Goal: Information Seeking & Learning: Learn about a topic

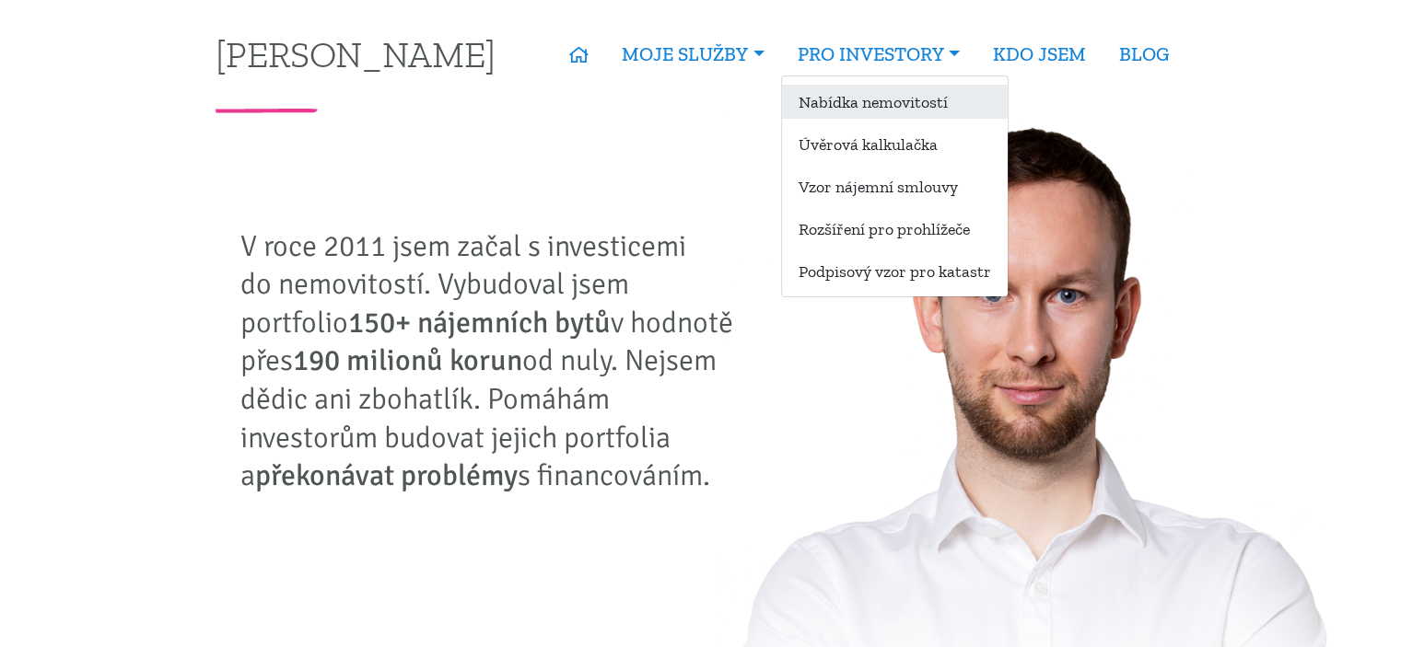
click at [868, 95] on link "Nabídka nemovitostí" at bounding box center [895, 102] width 226 height 34
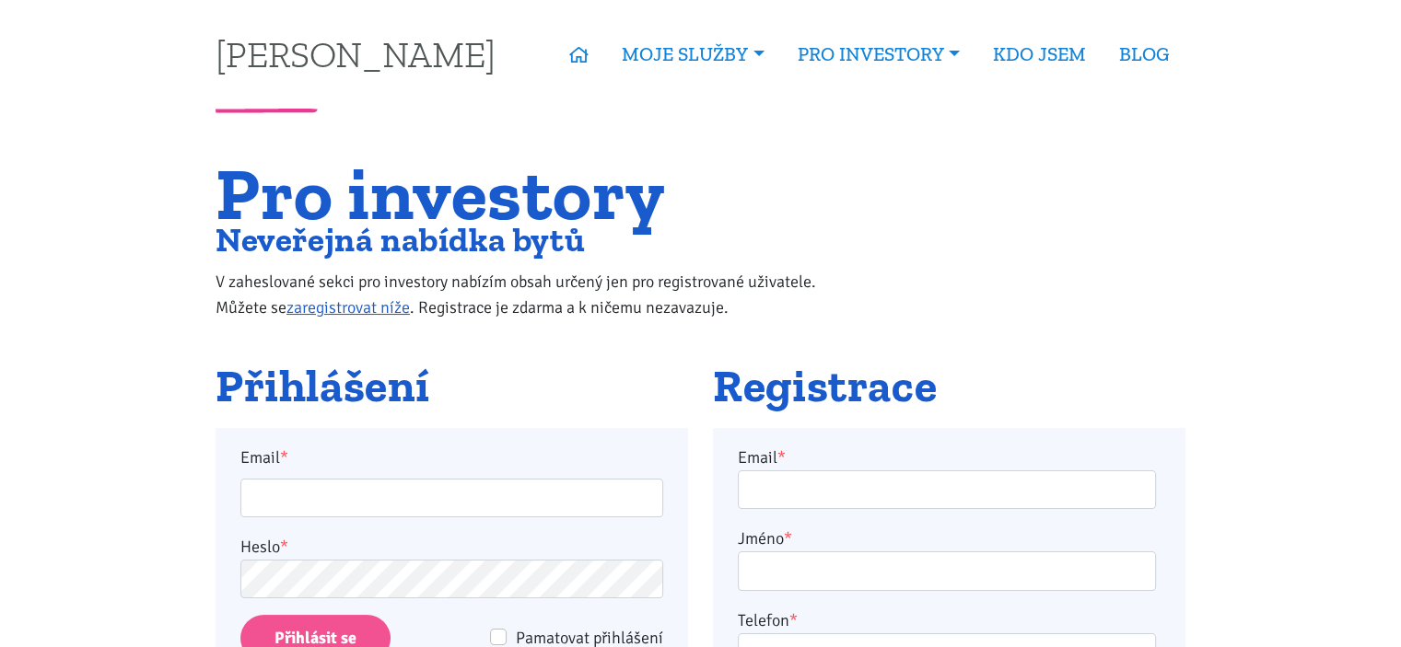
scroll to position [153, 0]
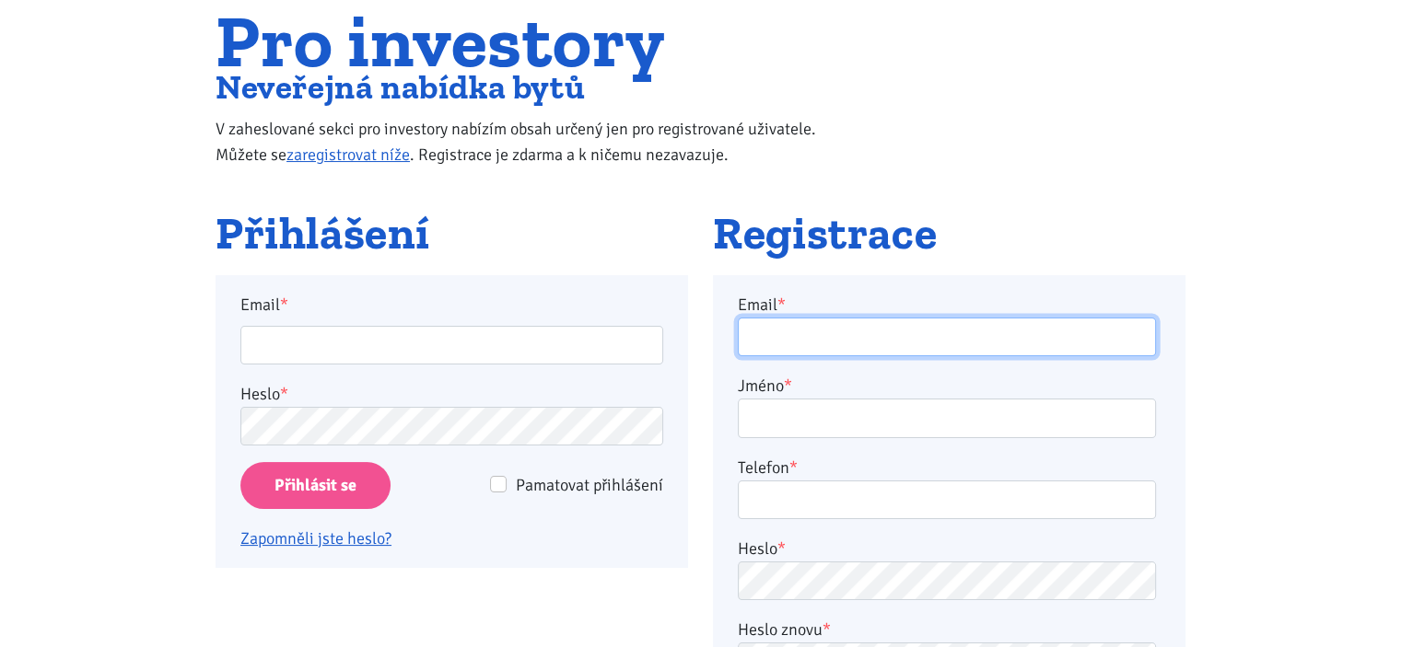
type input "felcman11@seznam.cz"
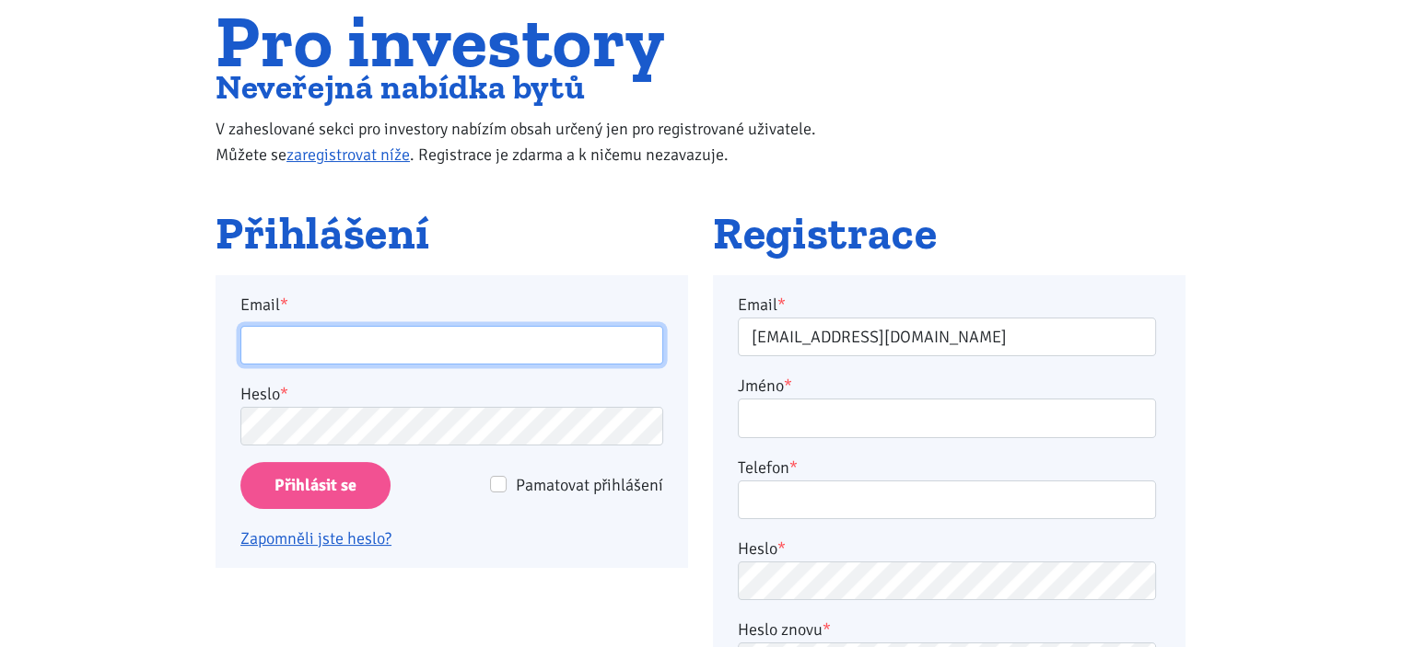
type input "felcman11@seznam.cz"
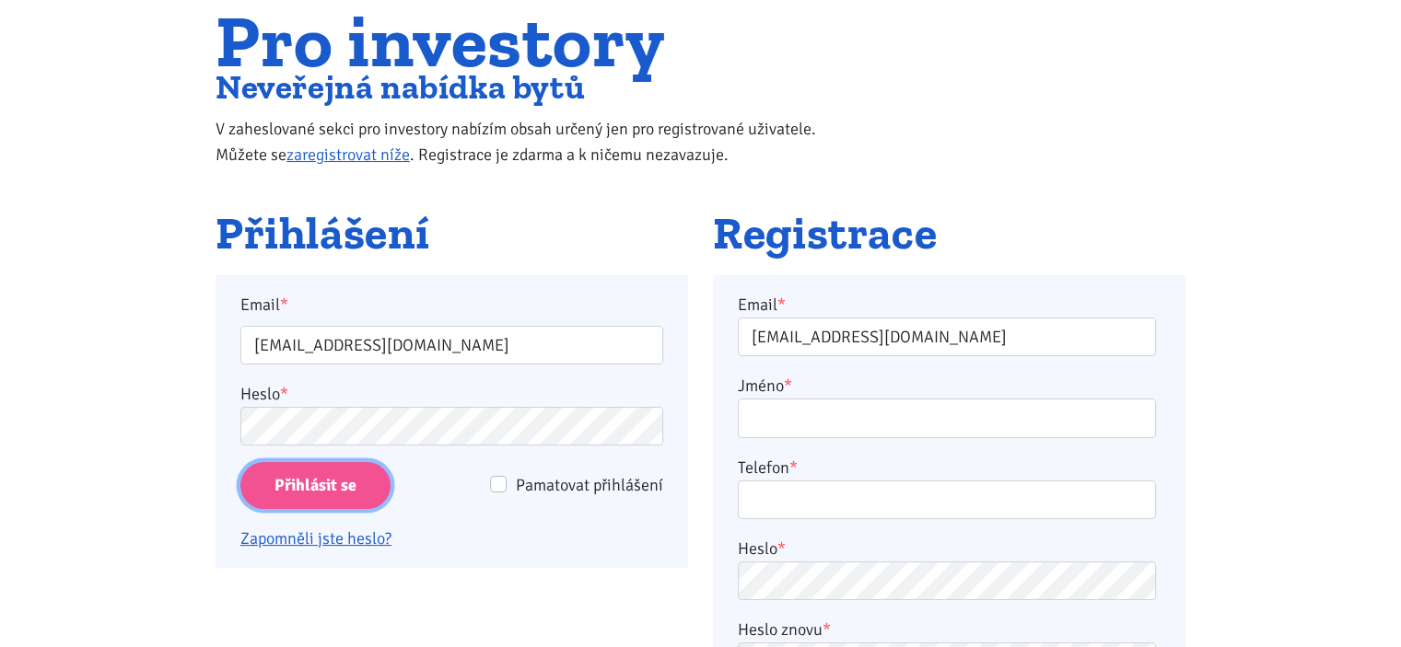
click at [294, 484] on input "Přihlásit se" at bounding box center [315, 485] width 150 height 47
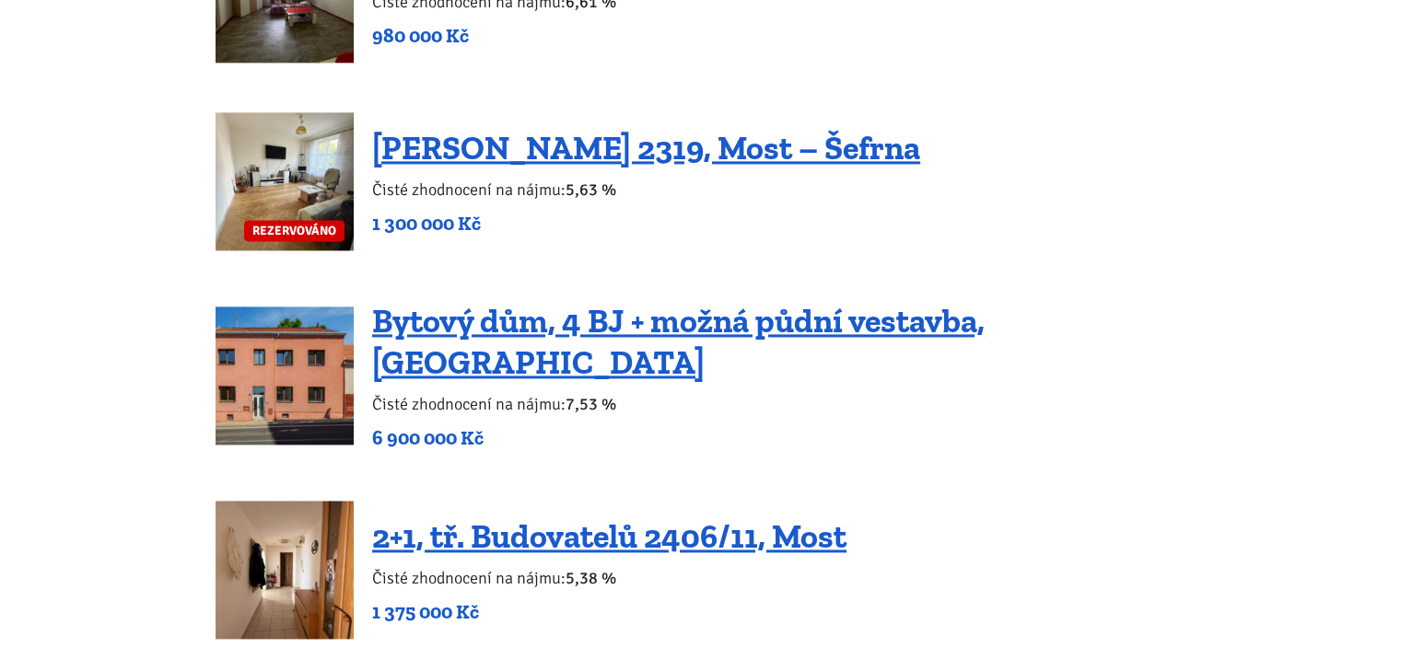
scroll to position [2763, 0]
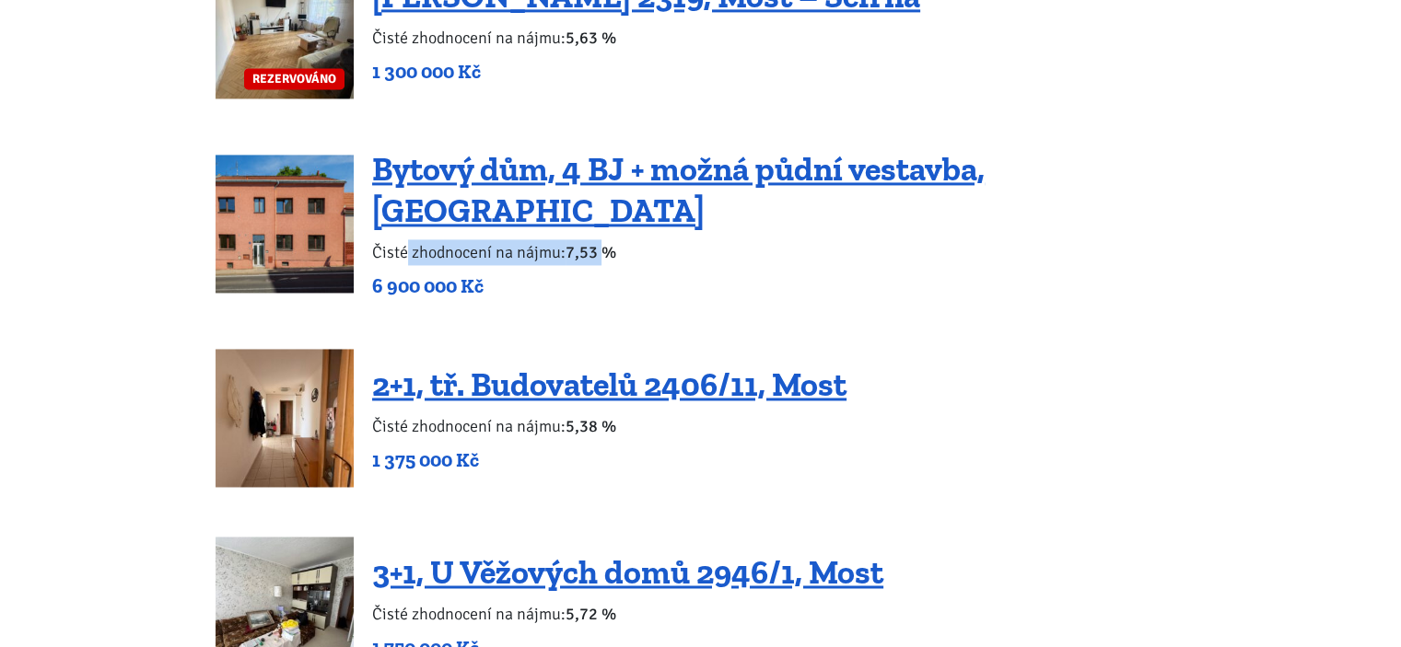
drag, startPoint x: 420, startPoint y: 227, endPoint x: 607, endPoint y: 227, distance: 187.0
click at [607, 239] on p "Čisté zhodnocení na nájmu: 7,53 %" at bounding box center [778, 252] width 813 height 26
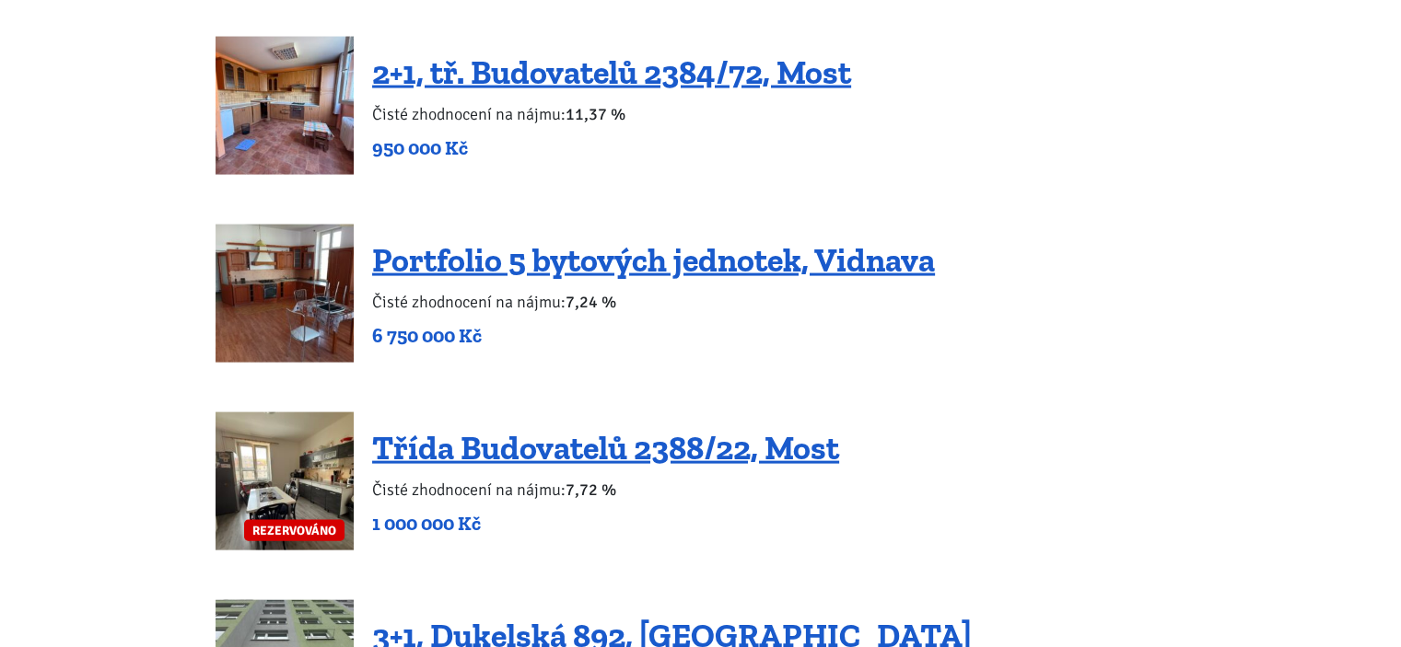
scroll to position [3837, 0]
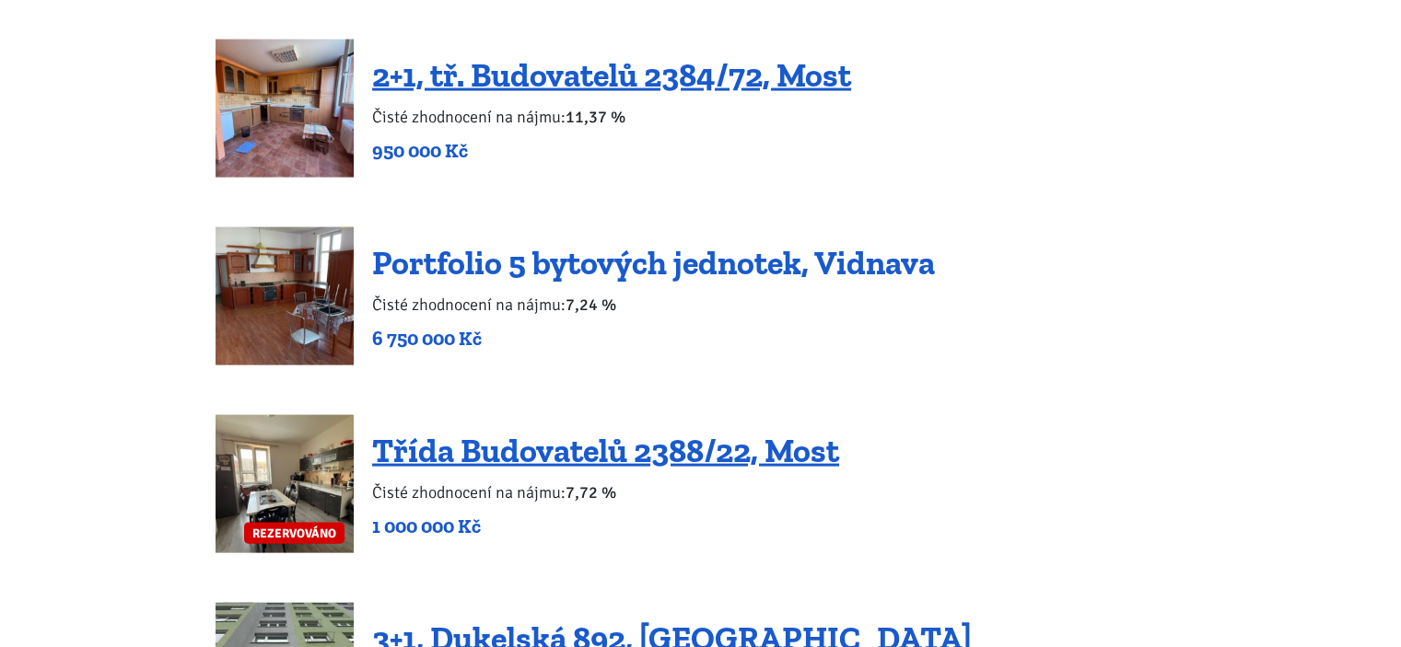
click at [486, 243] on link "Portfolio 5 bytových jednotek, Vidnava" at bounding box center [653, 263] width 563 height 40
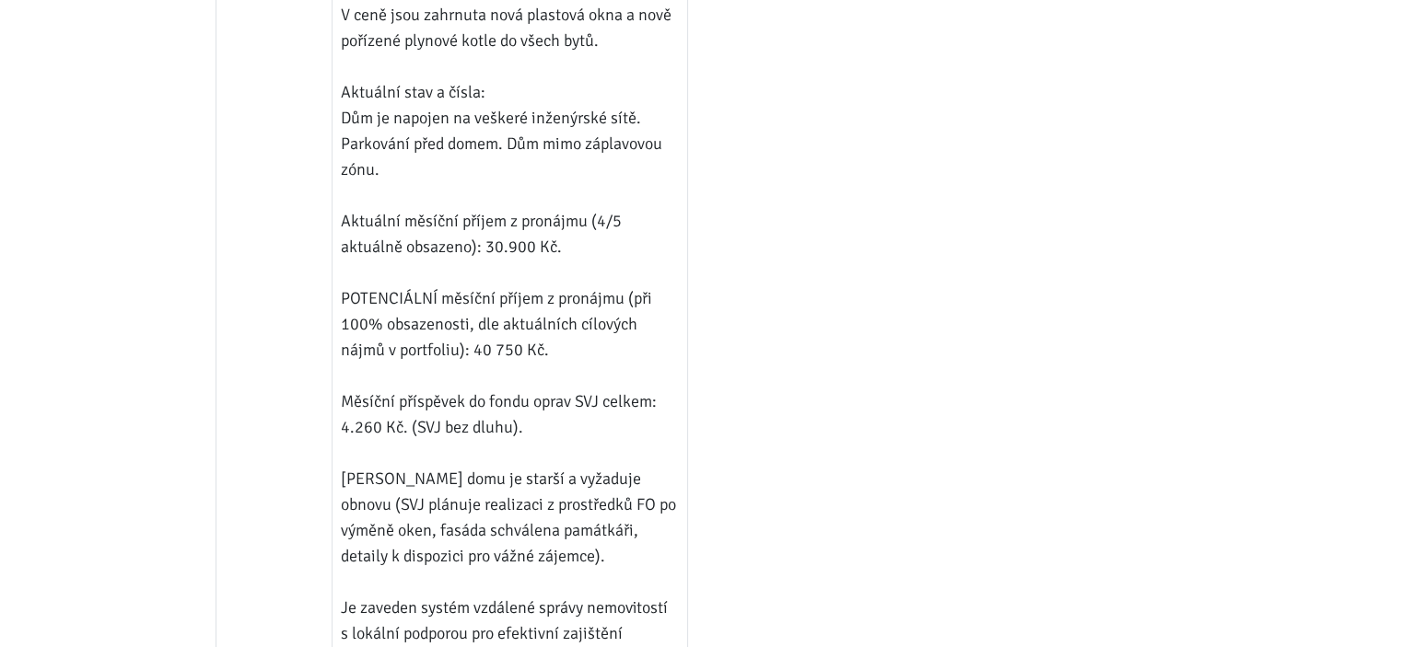
scroll to position [1688, 0]
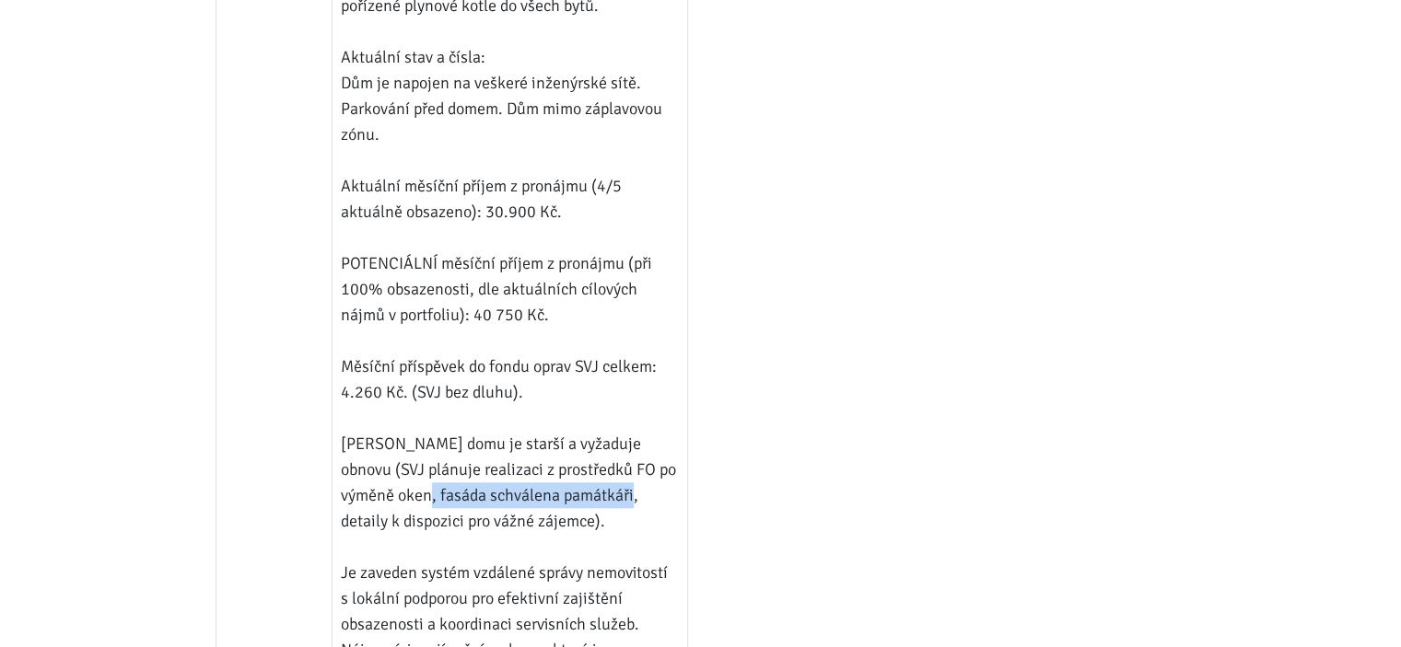
drag, startPoint x: 415, startPoint y: 445, endPoint x: 617, endPoint y: 451, distance: 201.8
click at [617, 449] on td "Investiční portfolio bytů, Vidnava, okres Jeseník Portfolio pěti bytových jedno…" at bounding box center [509, 404] width 355 height 1513
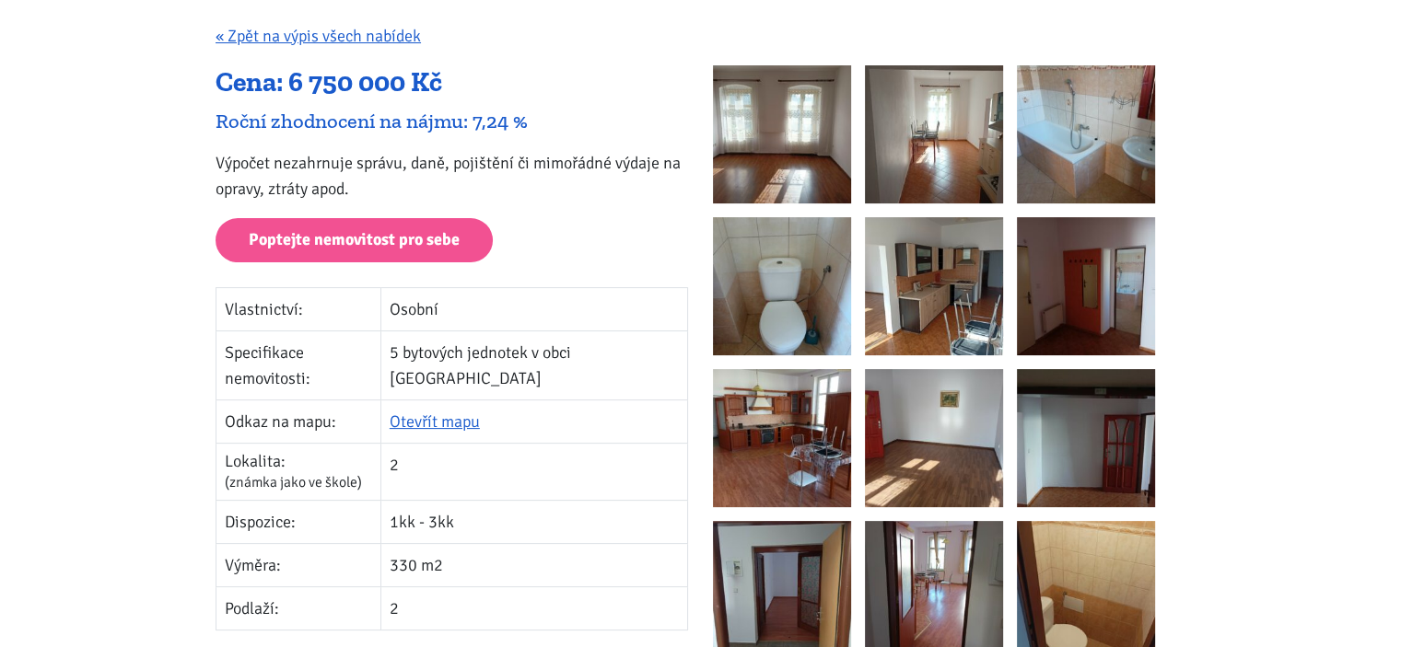
scroll to position [0, 0]
